Goal: Task Accomplishment & Management: Manage account settings

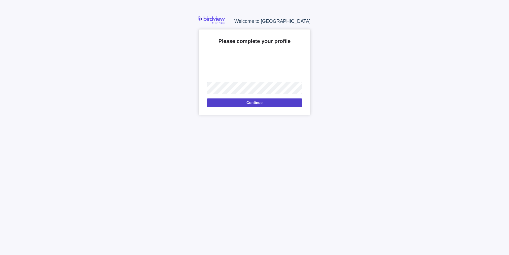
click at [261, 102] on span "Continue" at bounding box center [255, 103] width 16 height 6
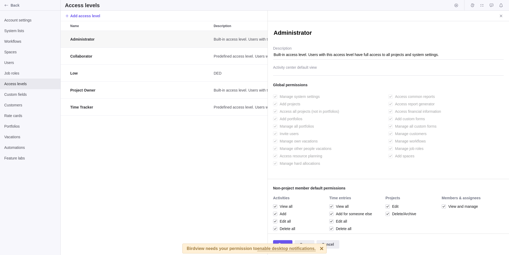
scroll to position [220, 203]
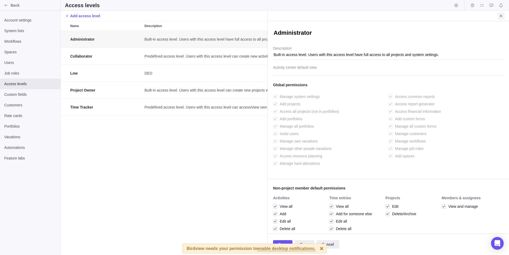
click at [505, 14] on span "Close" at bounding box center [501, 15] width 7 height 7
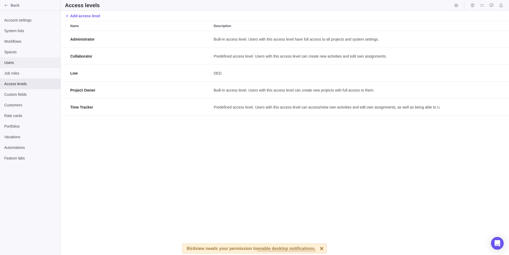
click at [18, 61] on span "Users" at bounding box center [30, 62] width 52 height 5
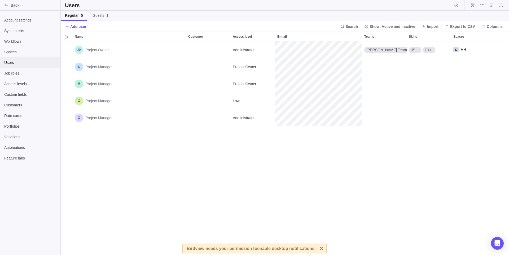
scroll to position [210, 445]
click at [16, 45] on div "Workflows" at bounding box center [30, 41] width 60 height 11
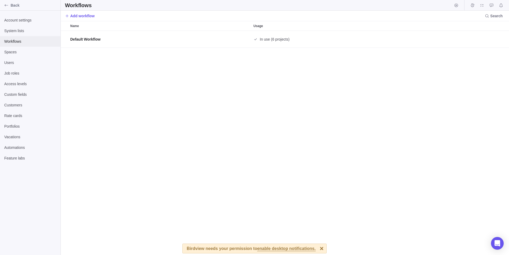
scroll to position [220, 445]
click at [24, 32] on span "System lists" at bounding box center [30, 30] width 52 height 5
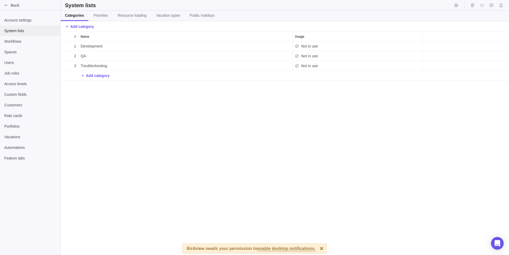
scroll to position [210, 445]
click at [20, 60] on div "Users" at bounding box center [30, 62] width 60 height 11
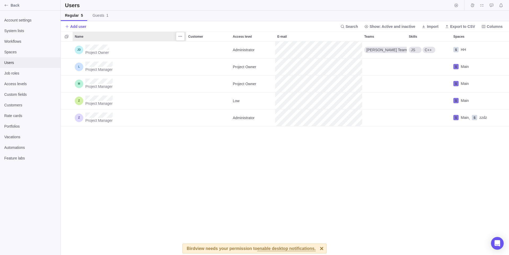
scroll to position [210, 445]
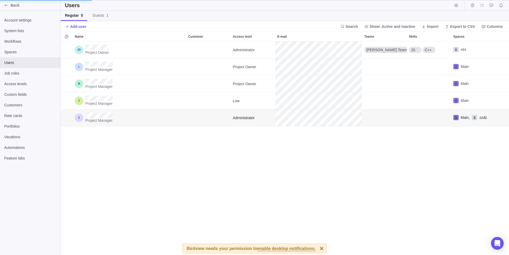
scroll to position [210, 330]
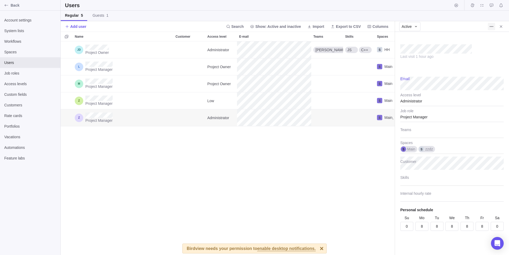
click at [489, 27] on span "More actions" at bounding box center [491, 26] width 7 height 7
click at [452, 149] on body "Back Account settings System lists Workflows Spaces Users Job roles Access leve…" at bounding box center [254, 127] width 509 height 255
click at [436, 150] on div "Main zzdz" at bounding box center [452, 147] width 103 height 13
click at [285, 47] on body "Back Account settings System lists Workflows Spaces Users Job roles Access leve…" at bounding box center [254, 127] width 509 height 255
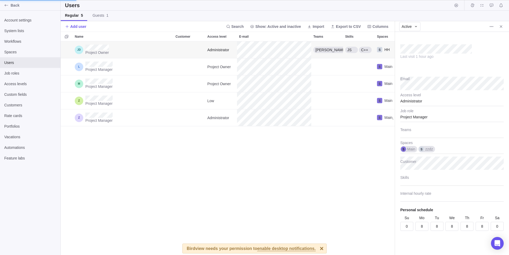
type textarea "x"
type input "100"
type textarea "x"
click at [418, 142] on div "HH" at bounding box center [452, 147] width 103 height 13
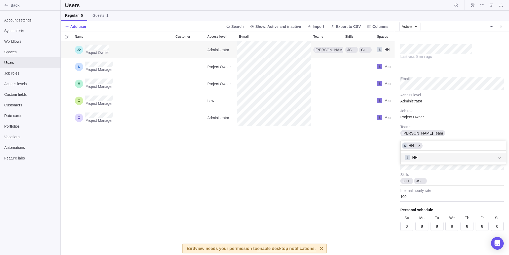
type input "m"
click at [244, 142] on body "Back Account settings System lists Workflows Spaces Users Job roles Access leve…" at bounding box center [254, 127] width 509 height 255
type textarea "x"
click at [423, 149] on div "Main" at bounding box center [452, 147] width 103 height 13
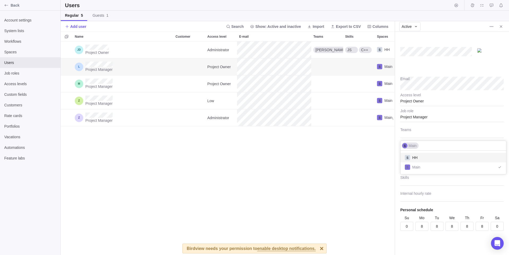
click at [194, 88] on body "Back Account settings System lists Workflows Spaces Users Job roles Access leve…" at bounding box center [254, 127] width 509 height 255
click at [350, 155] on div "Project Owner Administrator Jon Team JS C++ HH Project Manager Project Owner Ma…" at bounding box center [228, 148] width 334 height 214
click at [495, 25] on span "More actions" at bounding box center [491, 26] width 7 height 7
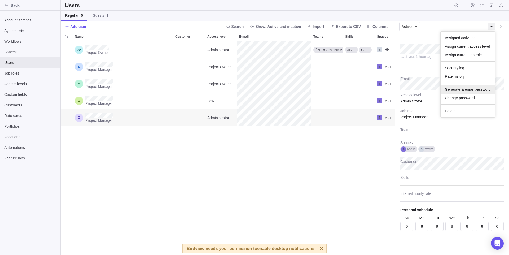
click at [460, 89] on span "Generate & email password" at bounding box center [468, 89] width 46 height 5
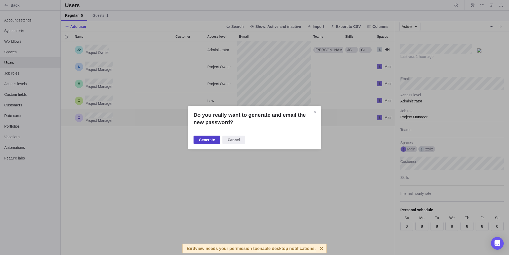
click at [208, 141] on span "Generate" at bounding box center [207, 140] width 16 height 6
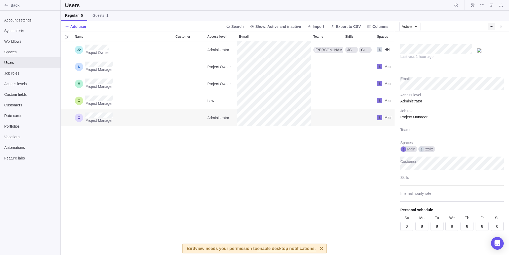
click at [492, 28] on icon "More actions" at bounding box center [492, 26] width 4 height 4
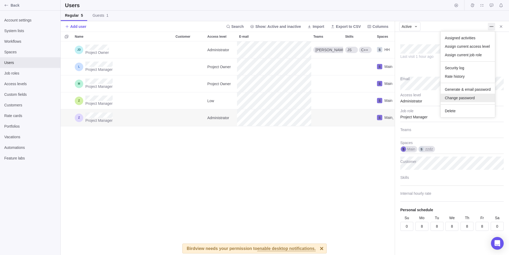
click at [479, 94] on div "Change password" at bounding box center [468, 98] width 54 height 8
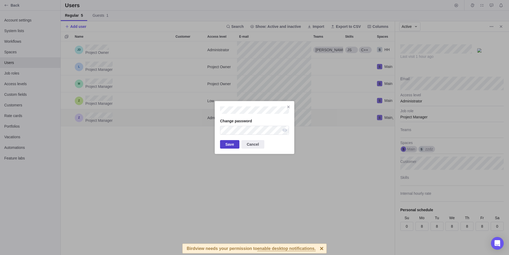
click at [235, 143] on span "Save" at bounding box center [229, 144] width 19 height 8
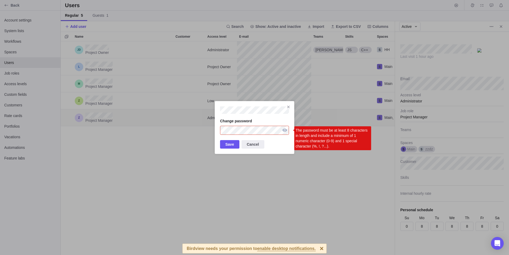
click at [284, 131] on div "Zlzdl" at bounding box center [285, 130] width 8 height 9
click at [285, 129] on div "Zlzdl" at bounding box center [285, 130] width 8 height 9
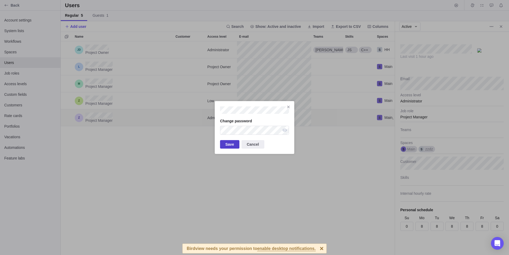
click at [233, 143] on span "Save" at bounding box center [230, 144] width 9 height 6
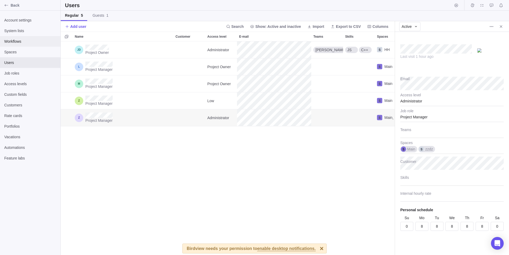
click at [18, 42] on span "Workflows" at bounding box center [30, 41] width 52 height 5
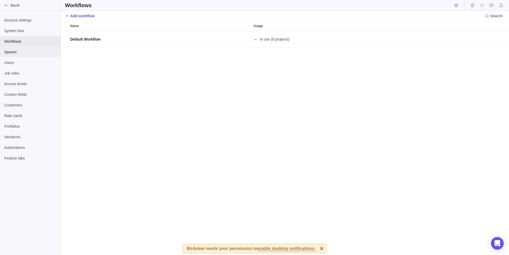
click at [35, 50] on span "Spaces" at bounding box center [30, 51] width 52 height 5
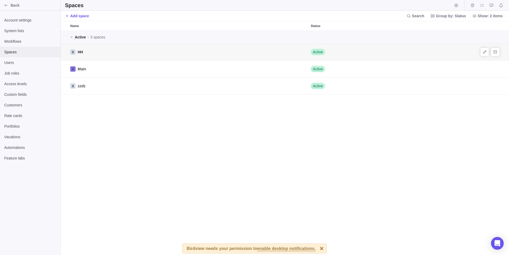
scroll to position [220, 445]
click at [494, 70] on icon "Archive" at bounding box center [496, 69] width 4 height 4
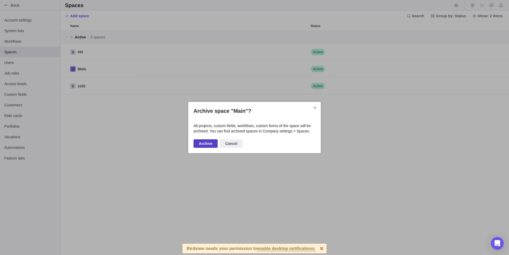
click at [208, 140] on span "Archive" at bounding box center [206, 143] width 24 height 8
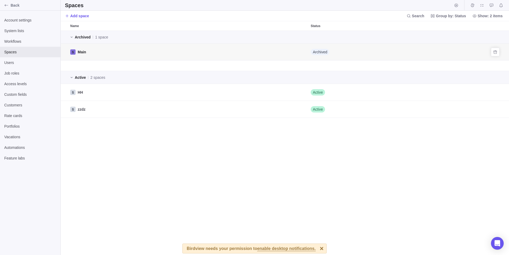
click at [84, 54] on span "Main" at bounding box center [82, 51] width 8 height 5
click at [83, 52] on span "Main" at bounding box center [82, 51] width 8 height 5
click at [28, 62] on span "Users" at bounding box center [30, 62] width 52 height 5
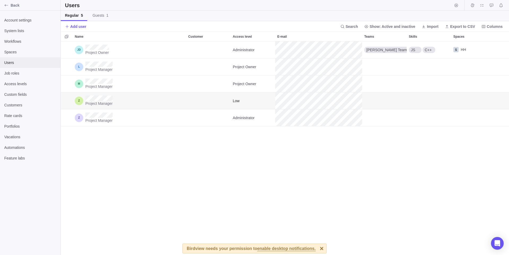
scroll to position [210, 445]
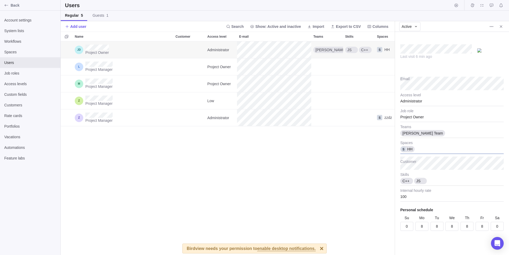
click at [420, 145] on div "HH" at bounding box center [452, 147] width 103 height 13
click at [15, 83] on body "Back Account settings System lists Workflows Spaces Users Job roles Access leve…" at bounding box center [254, 127] width 509 height 255
click at [15, 83] on span "Access levels" at bounding box center [30, 83] width 52 height 5
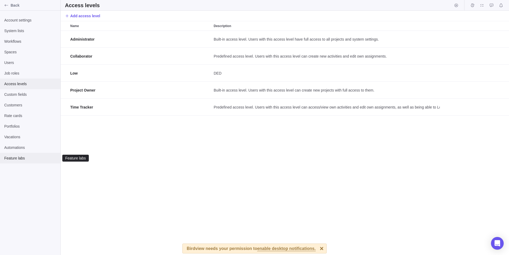
scroll to position [220, 445]
click at [25, 63] on span "Users" at bounding box center [30, 62] width 52 height 5
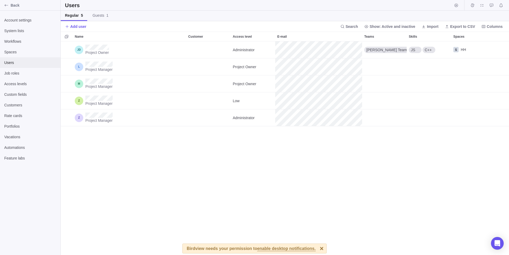
scroll to position [210, 445]
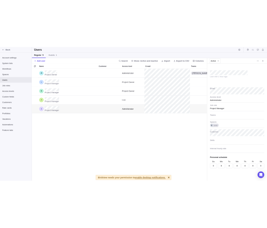
scroll to position [210, 330]
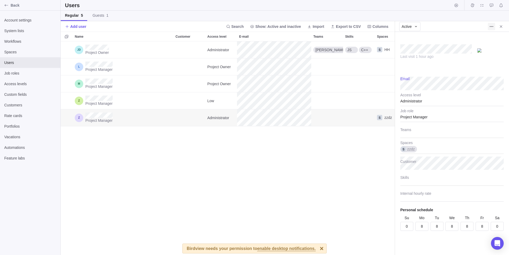
click at [492, 26] on icon "More actions" at bounding box center [492, 26] width 1 height 1
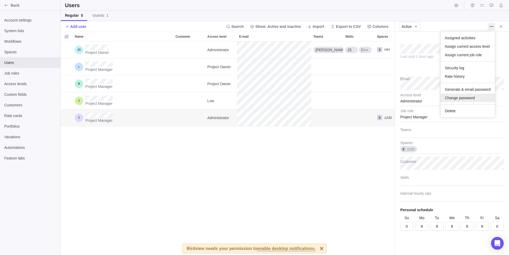
click at [455, 95] on div "Change password" at bounding box center [468, 98] width 54 height 8
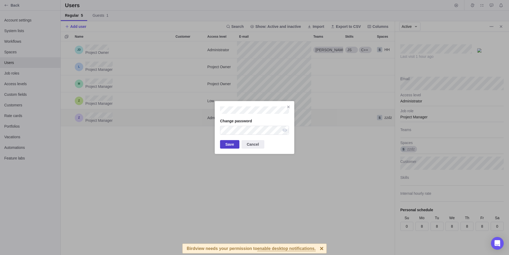
click at [236, 148] on span "Save" at bounding box center [229, 144] width 19 height 8
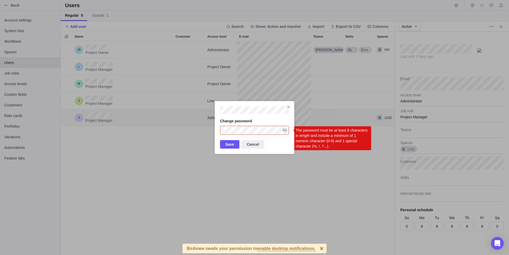
click at [282, 131] on div "Zlzdl" at bounding box center [285, 130] width 8 height 9
click at [287, 130] on div "Zlzdl" at bounding box center [285, 130] width 8 height 9
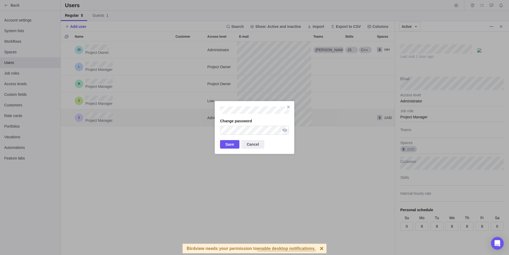
click at [289, 132] on div "Zlzdl" at bounding box center [285, 130] width 8 height 9
click at [282, 128] on div "Zlzdl" at bounding box center [285, 130] width 8 height 9
click at [228, 144] on span "Save" at bounding box center [230, 144] width 9 height 6
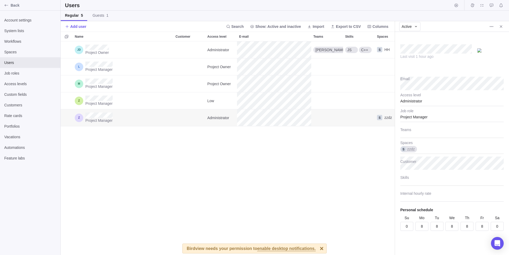
click at [345, 165] on div "Project Owner Administrator Jon Team JS C++ HH Project Manager Project Owner Pr…" at bounding box center [228, 148] width 334 height 214
type textarea "x"
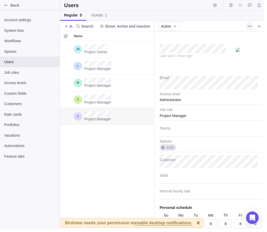
scroll to position [191, 96]
click at [253, 26] on icon "More actions" at bounding box center [253, 26] width 1 height 1
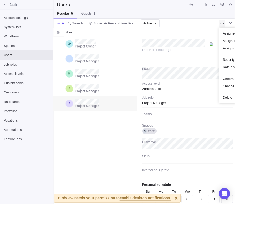
click at [265, 96] on span "Change password" at bounding box center [269, 97] width 30 height 5
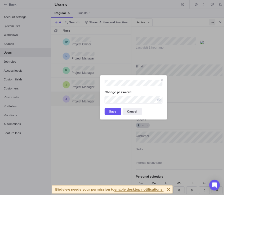
click at [131, 135] on span "Save" at bounding box center [134, 132] width 9 height 6
